Goal: Task Accomplishment & Management: Manage account settings

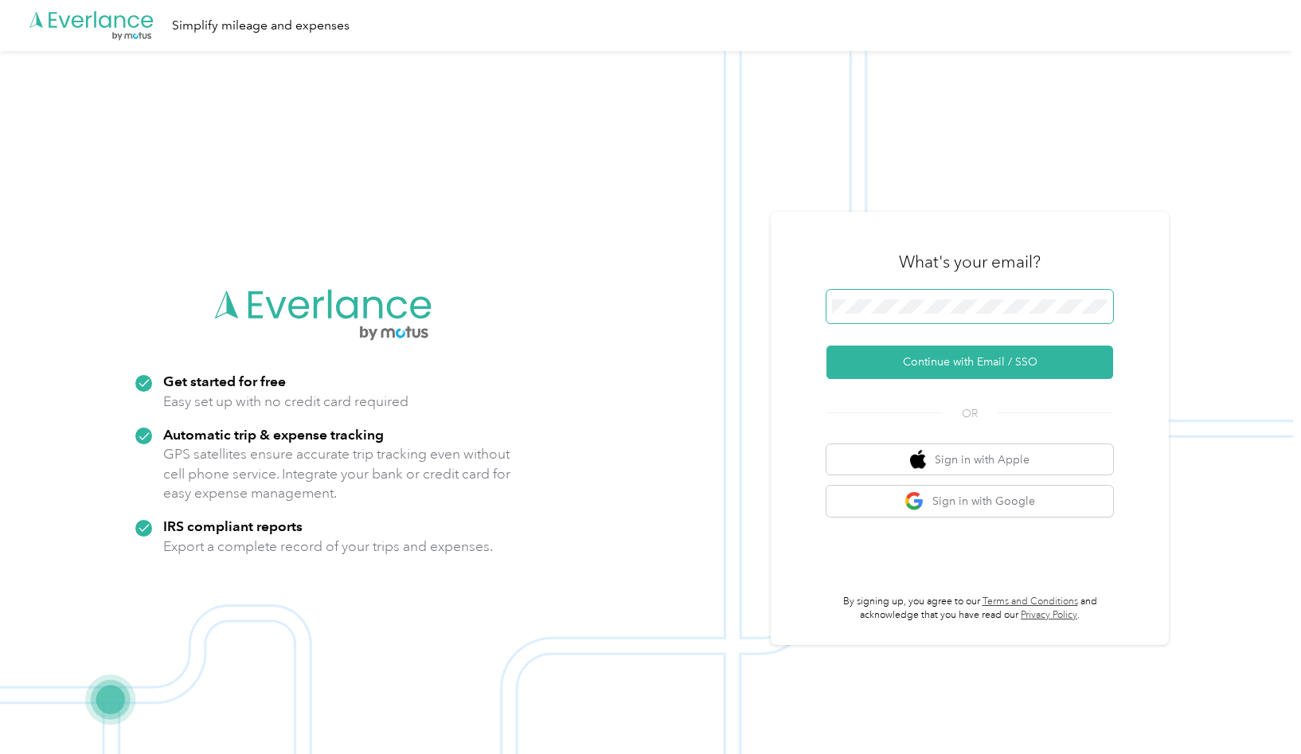
click at [884, 314] on span at bounding box center [970, 306] width 287 height 33
click at [976, 293] on span at bounding box center [970, 306] width 287 height 33
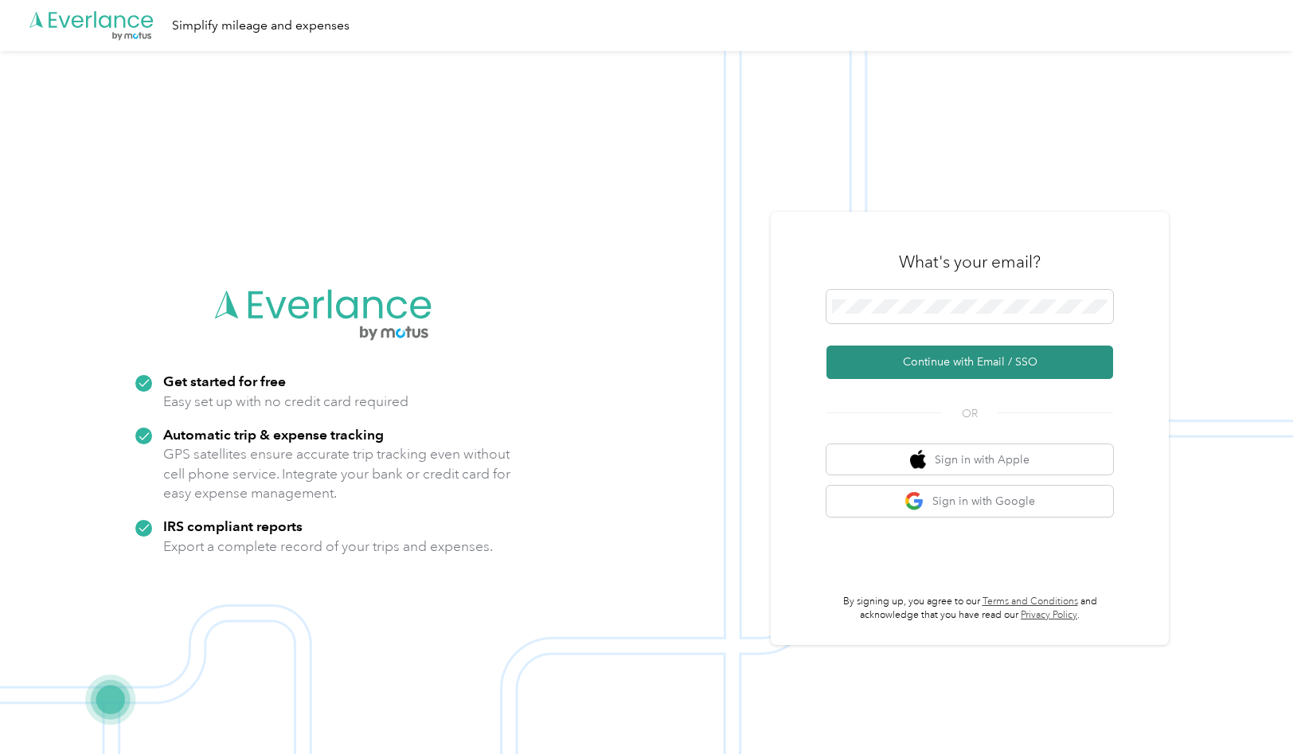
click at [960, 369] on button "Continue with Email / SSO" at bounding box center [970, 362] width 287 height 33
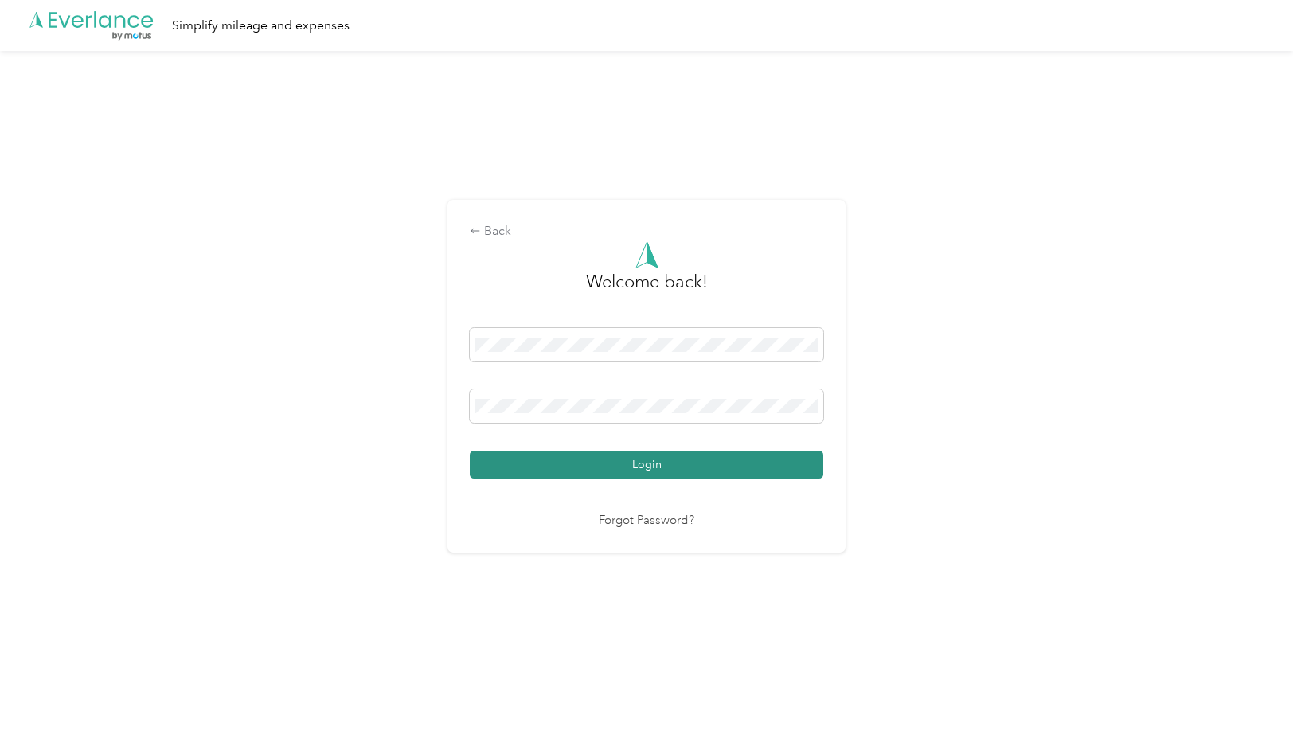
click at [655, 459] on button "Login" at bounding box center [647, 465] width 354 height 28
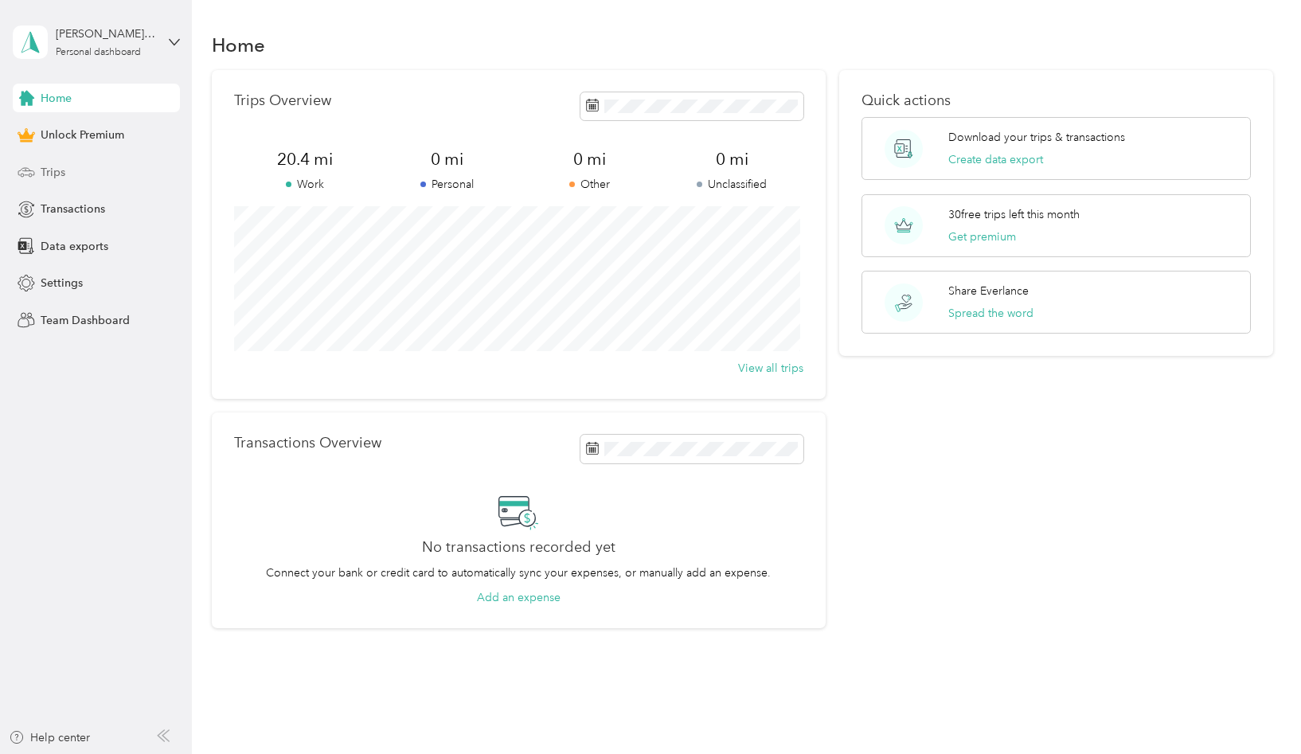
click at [51, 166] on span "Trips" at bounding box center [53, 172] width 25 height 17
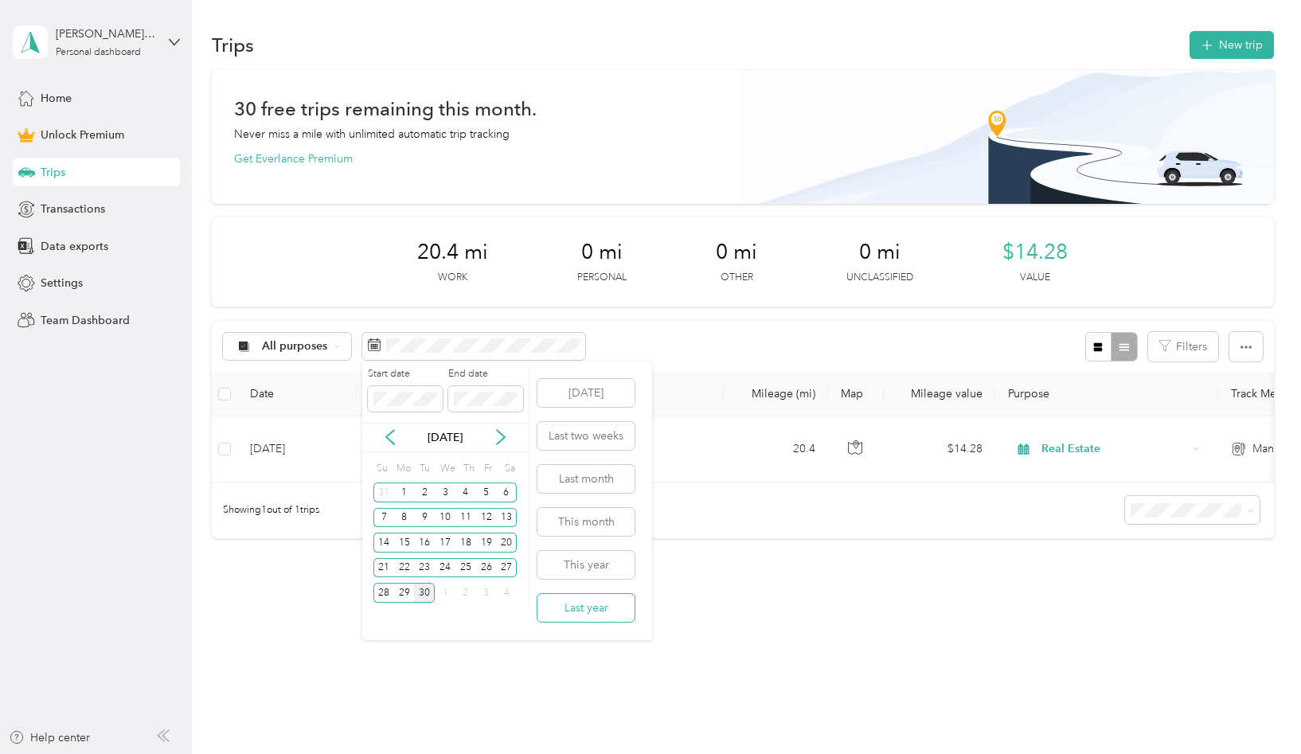
click at [584, 601] on button "Last year" at bounding box center [586, 608] width 97 height 28
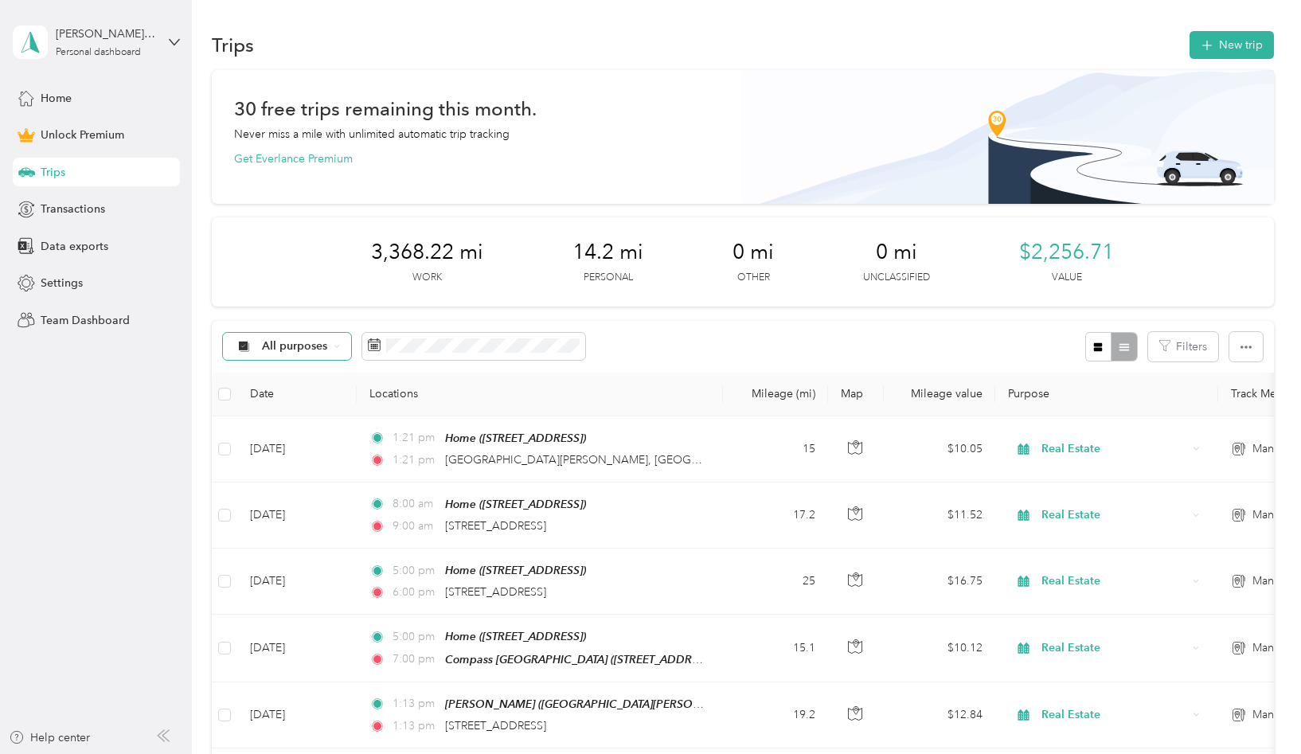
click at [323, 346] on span "All purposes" at bounding box center [295, 346] width 66 height 11
click at [295, 453] on span "Personal" at bounding box center [301, 459] width 77 height 17
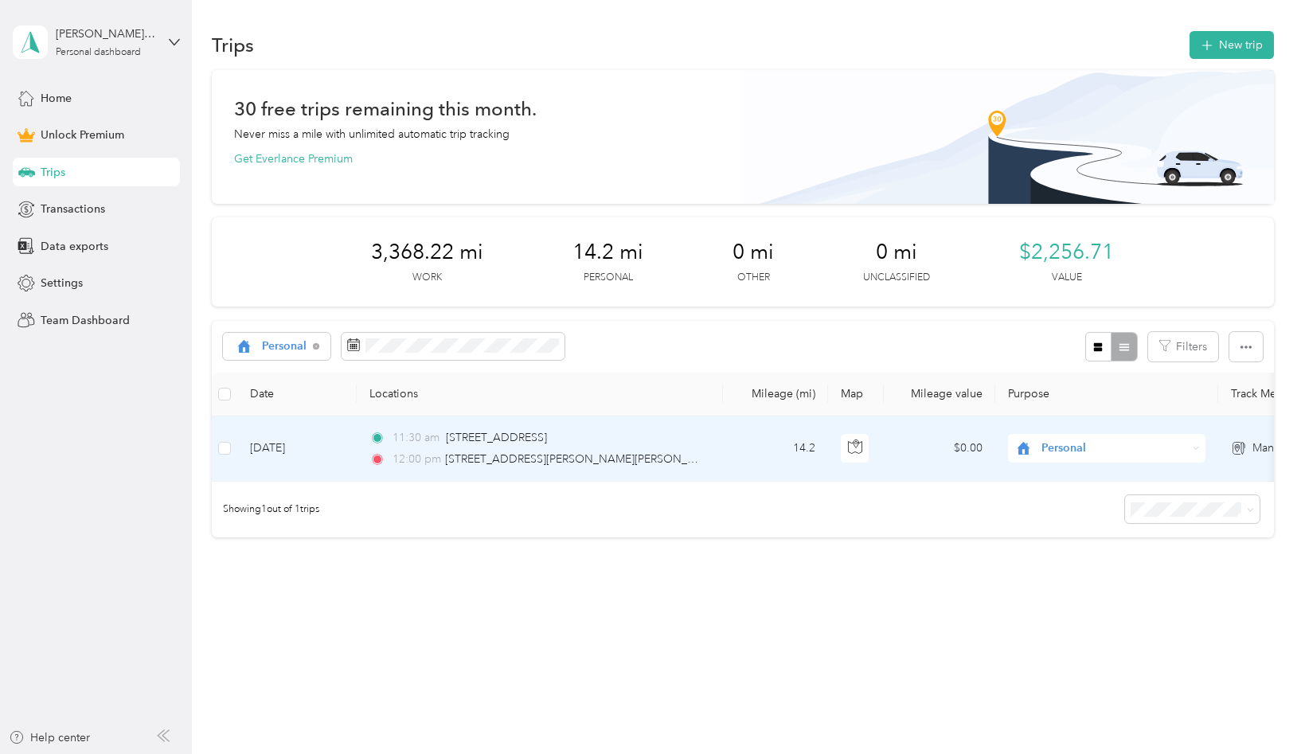
click at [1035, 444] on span "Personal" at bounding box center [1101, 449] width 174 height 18
click at [1046, 522] on li "Real Estate" at bounding box center [1107, 534] width 198 height 28
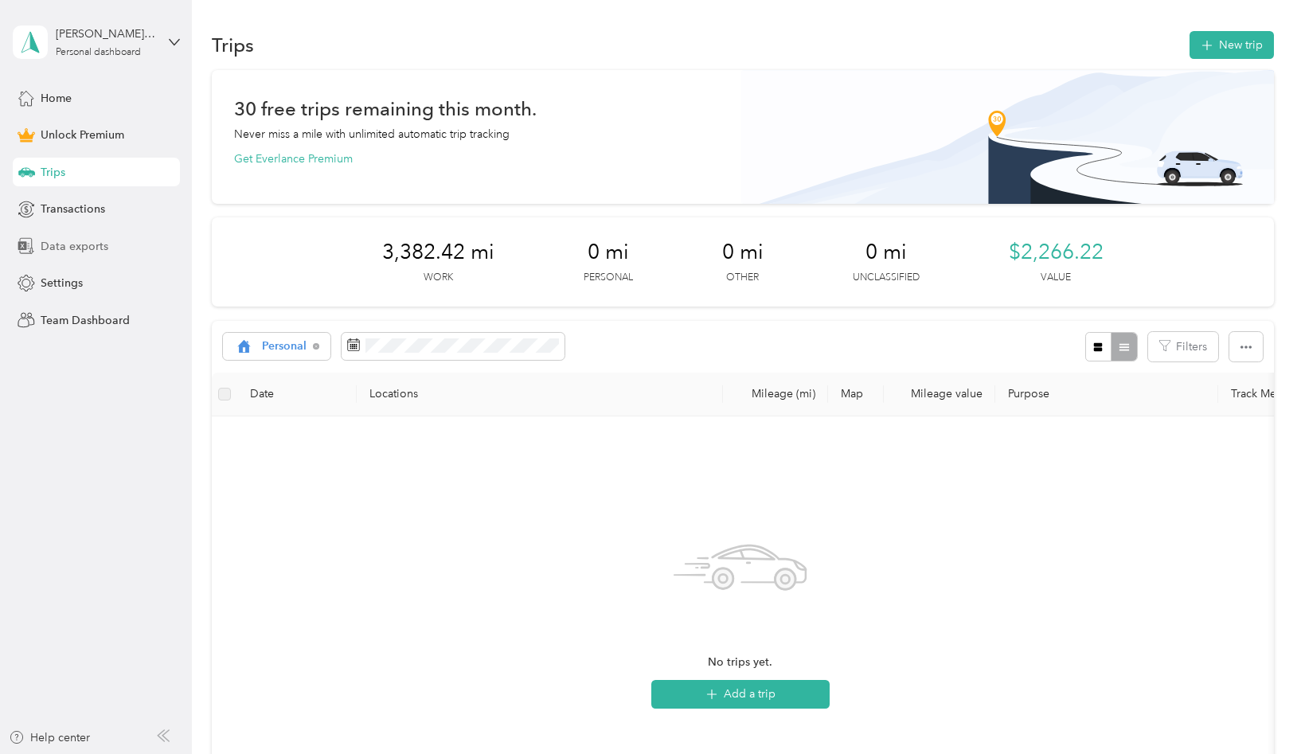
click at [79, 249] on span "Data exports" at bounding box center [75, 246] width 68 height 17
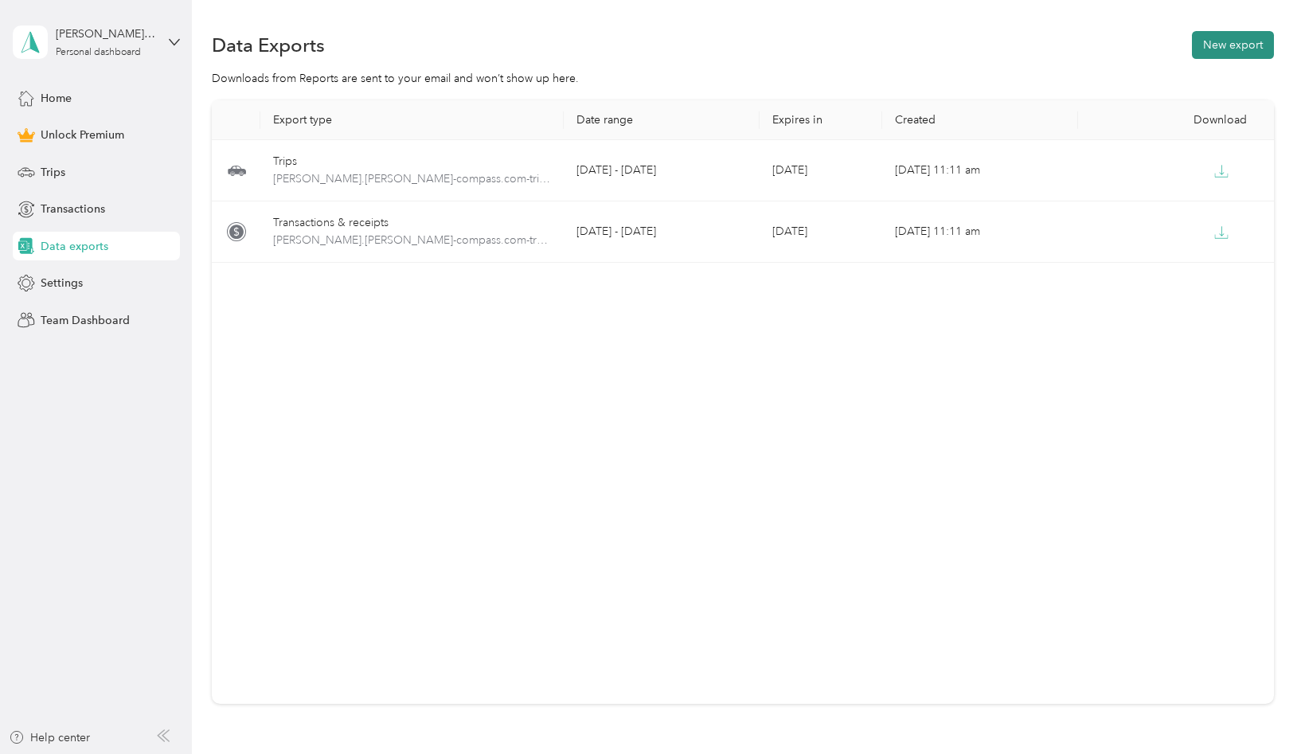
click at [1214, 49] on button "New export" at bounding box center [1233, 45] width 82 height 28
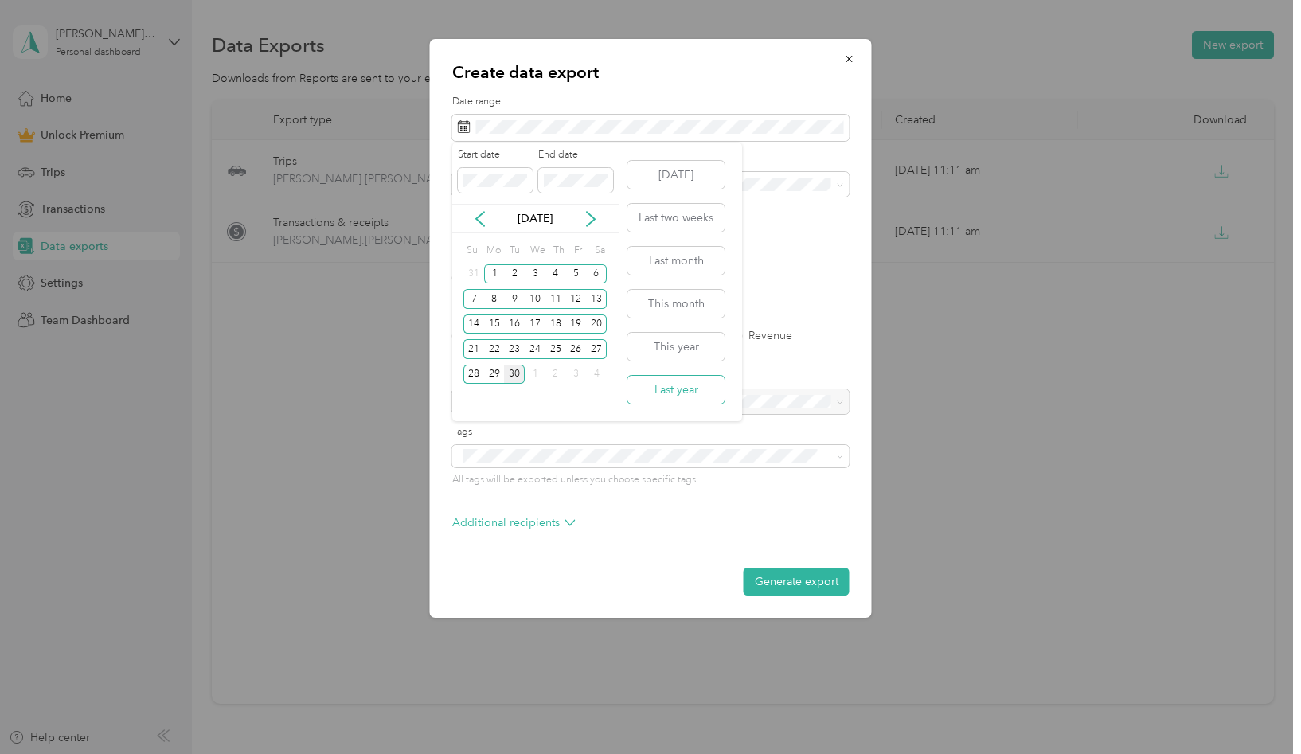
click at [673, 386] on button "Last year" at bounding box center [676, 390] width 97 height 28
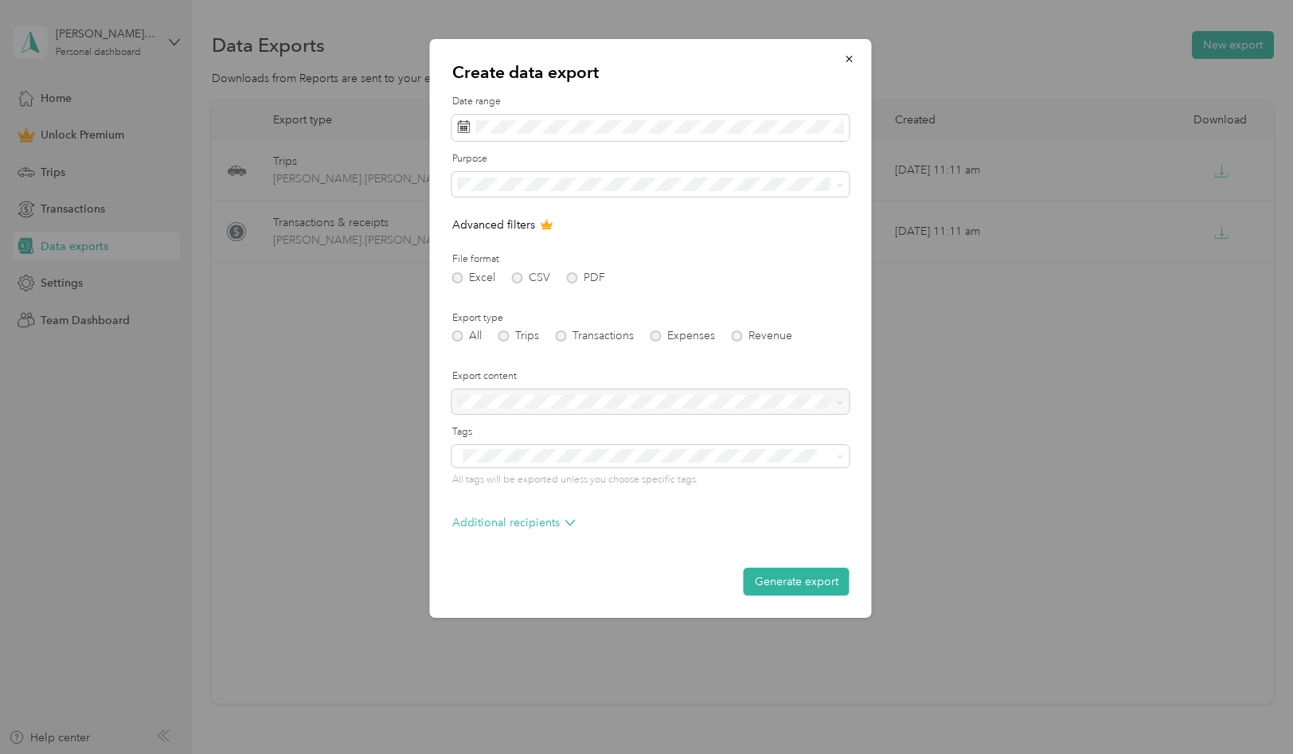
click at [503, 337] on div "All Trips Transactions Expenses Revenue" at bounding box center [650, 336] width 397 height 11
click at [590, 403] on div at bounding box center [650, 401] width 397 height 25
click at [789, 590] on button "Generate export" at bounding box center [797, 582] width 106 height 28
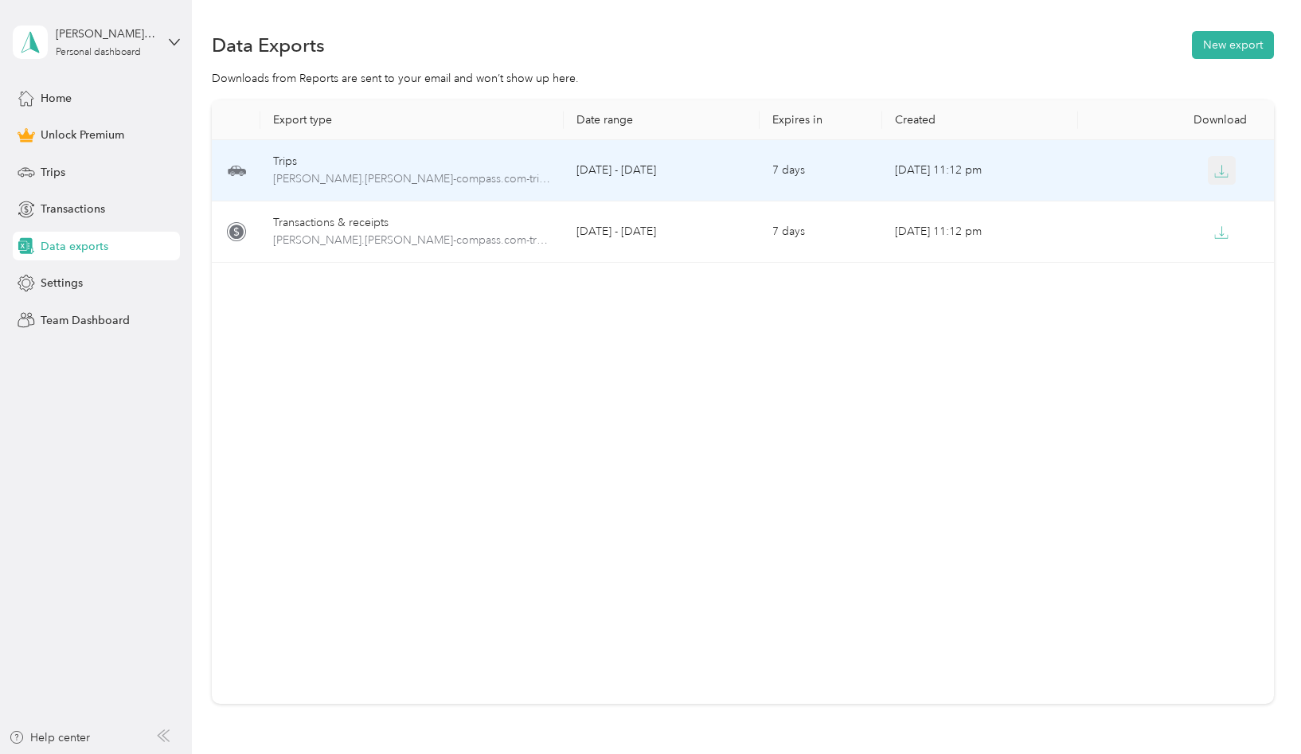
click at [1214, 179] on button "button" at bounding box center [1222, 170] width 29 height 29
